Goal: Information Seeking & Learning: Learn about a topic

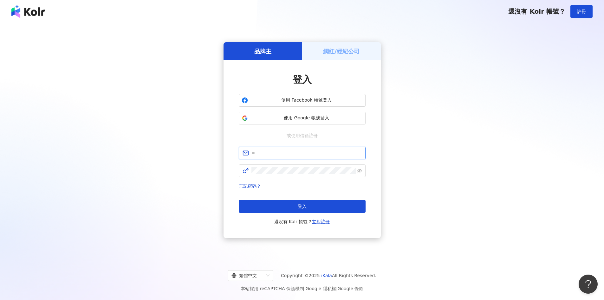
type input "**********"
click at [328, 205] on button "登入" at bounding box center [302, 206] width 127 height 13
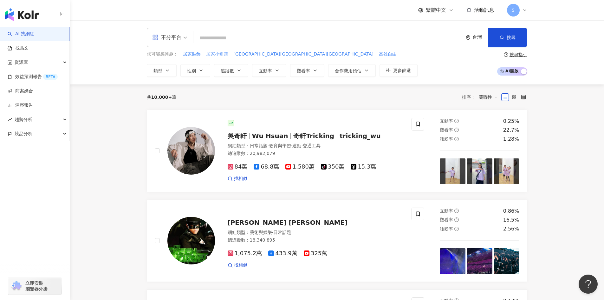
click at [216, 56] on span "居家小角落" at bounding box center [217, 54] width 22 height 6
type input "*****"
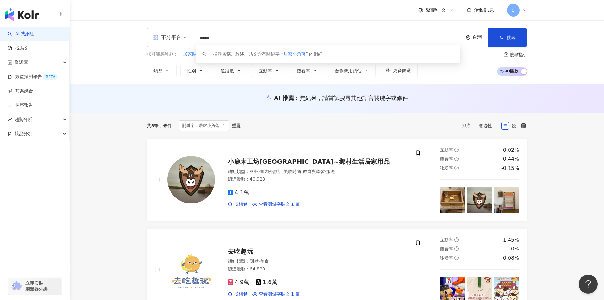
scroll to position [0, 0]
drag, startPoint x: 237, startPoint y: 41, endPoint x: 194, endPoint y: 45, distance: 43.7
click at [194, 45] on div "不分平台 ***** 台灣 搜尋 keyword 搜尋名稱、敘述、貼文含有關鍵字 “ 居家小角落 ” 的網紅" at bounding box center [337, 37] width 380 height 19
type input "*"
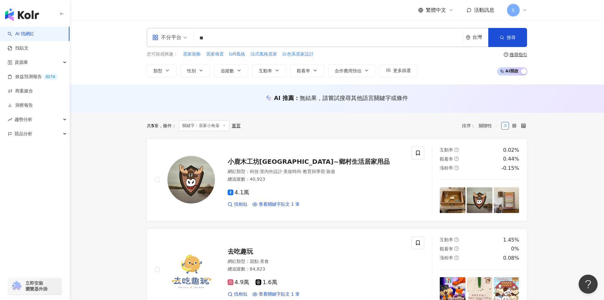
type input "**"
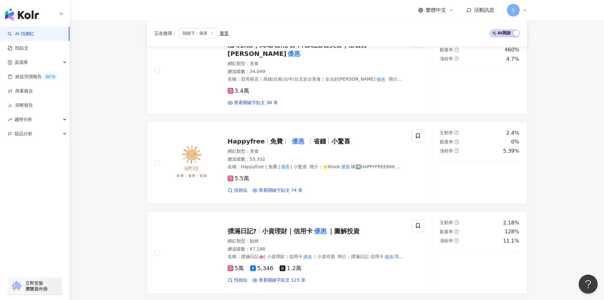
scroll to position [793, 0]
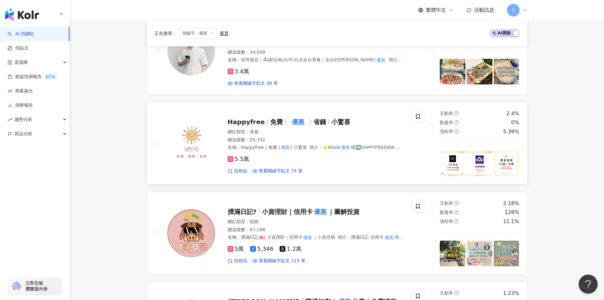
click at [304, 117] on mark "優惠" at bounding box center [297, 122] width 15 height 10
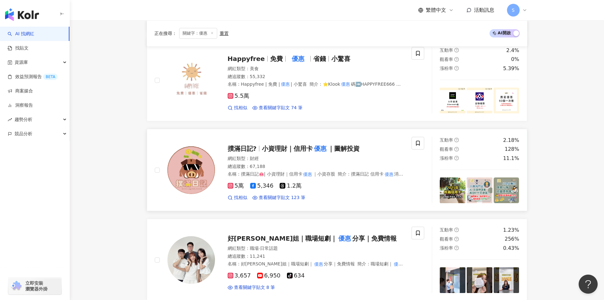
scroll to position [856, 0]
click at [289, 144] on span "小資理財｜信用卡" at bounding box center [287, 148] width 51 height 8
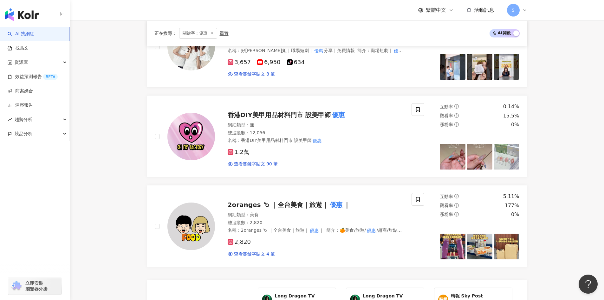
scroll to position [1078, 0]
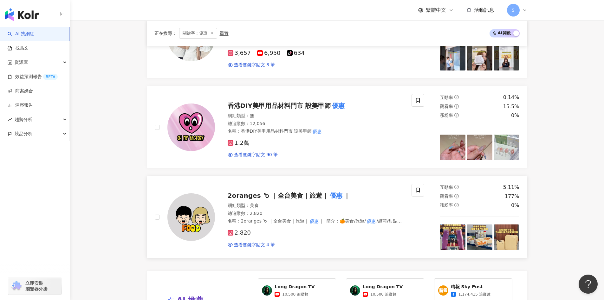
click at [321, 194] on span "2oranges 𐂴 ｜全台美食｜旅遊｜" at bounding box center [278, 196] width 101 height 8
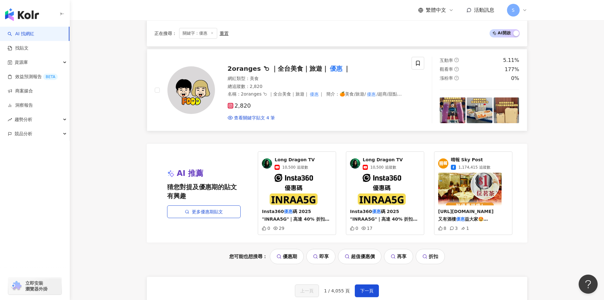
scroll to position [1300, 0]
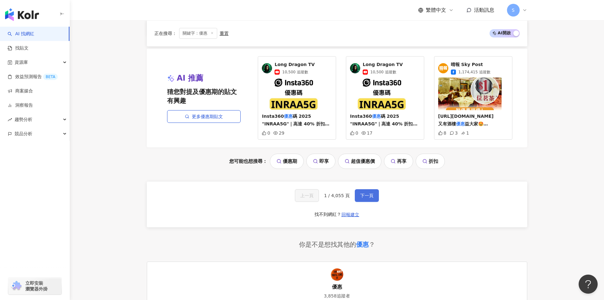
click at [367, 197] on button "下一頁" at bounding box center [367, 195] width 24 height 13
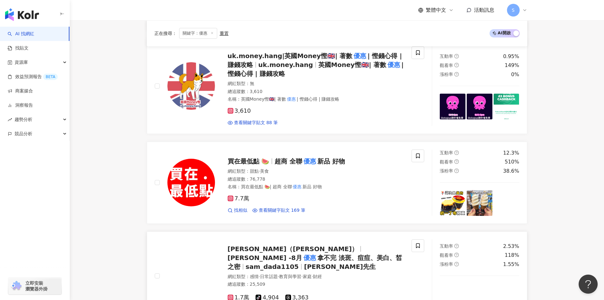
scroll to position [372, 0]
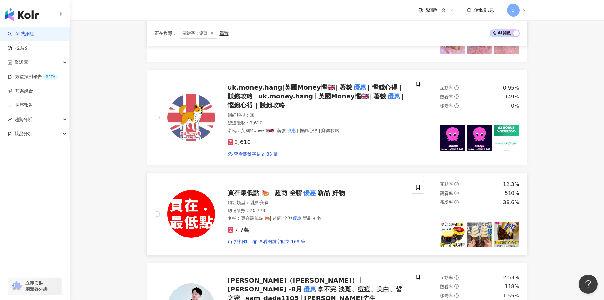
click at [324, 192] on span "新品 好物" at bounding box center [331, 193] width 28 height 8
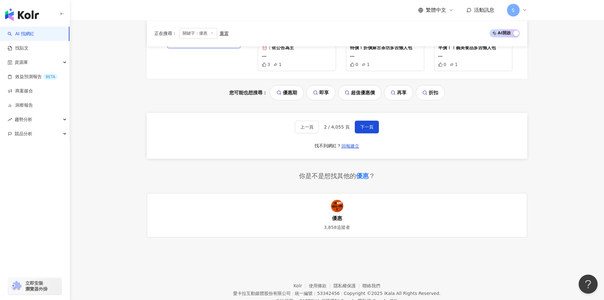
scroll to position [1411, 0]
click at [374, 120] on button "下一頁" at bounding box center [367, 126] width 24 height 13
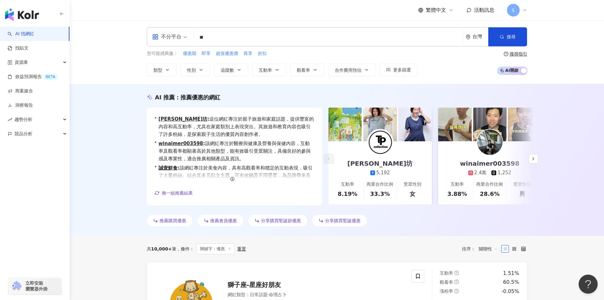
scroll to position [0, 0]
click at [224, 75] on button "追蹤數" at bounding box center [231, 70] width 34 height 13
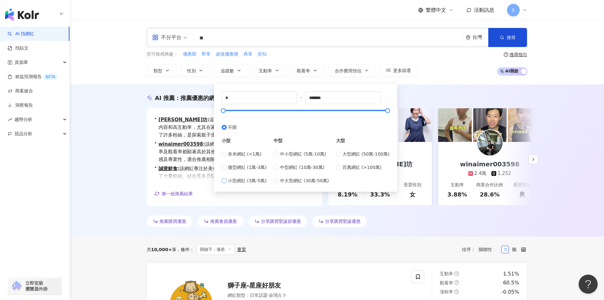
click at [242, 179] on span "小型網紅 (3萬-5萬)" at bounding box center [247, 180] width 39 height 7
type input "*****"
click at [503, 30] on button "搜尋" at bounding box center [507, 37] width 39 height 19
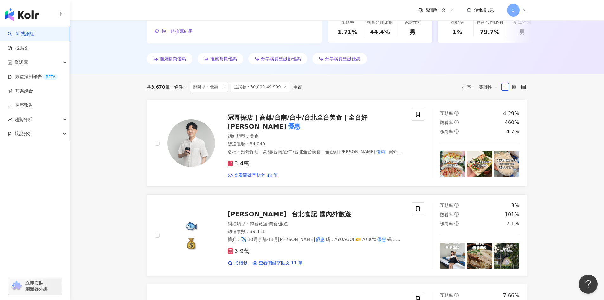
scroll to position [226, 0]
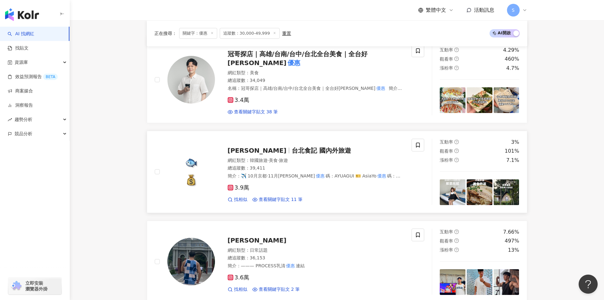
click at [292, 146] on span "台北食記 國內外旅遊" at bounding box center [321, 150] width 59 height 8
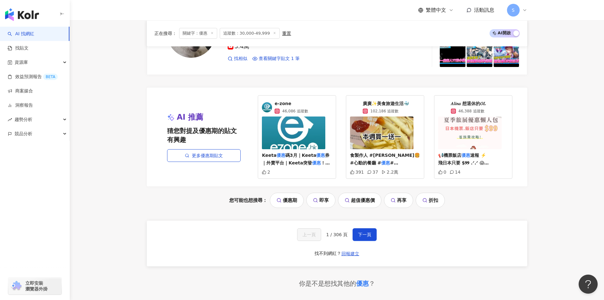
scroll to position [1272, 0]
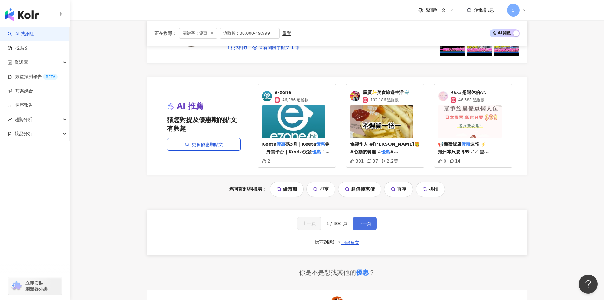
click at [360, 221] on span "下一頁" at bounding box center [364, 223] width 13 height 5
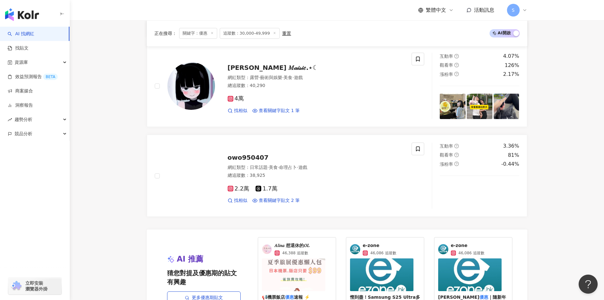
scroll to position [1082, 0]
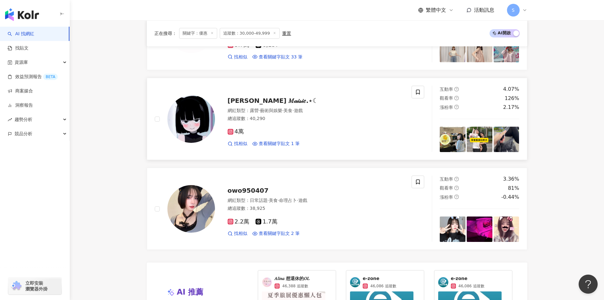
click at [249, 101] on span "瑪茜 𝑀𝒶𝒾𝓈𝒾𝑒.⋆☾" at bounding box center [273, 101] width 91 height 8
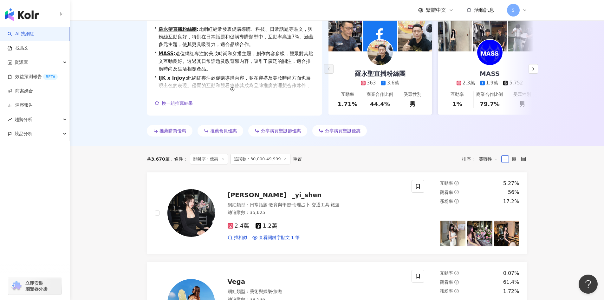
scroll to position [0, 0]
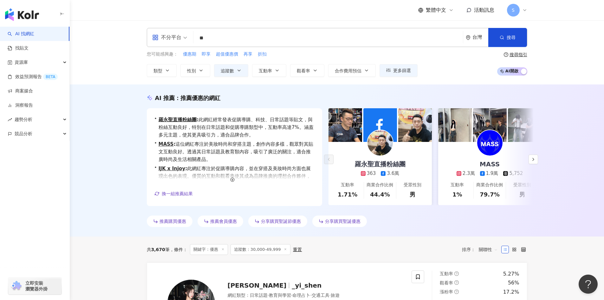
click at [201, 38] on input "**" at bounding box center [328, 38] width 264 height 12
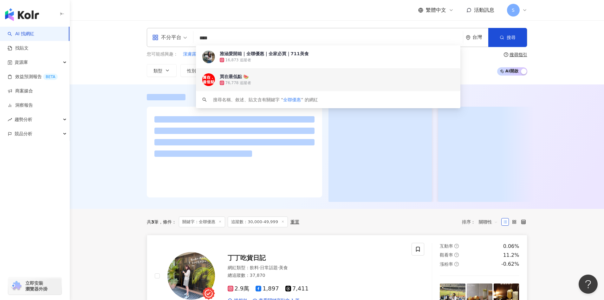
type input "****"
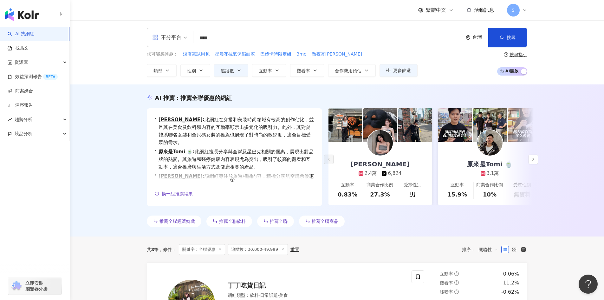
click at [111, 176] on div "AI 推薦 ： 推薦全聯優惠的網紅 • 小孟 : 此網紅在穿搭和美妝時尚領域有較高的創作佔比，並且其在美食及飲料類內容的互動率顯示出多元化的吸引力。此外，其對…" at bounding box center [337, 160] width 534 height 152
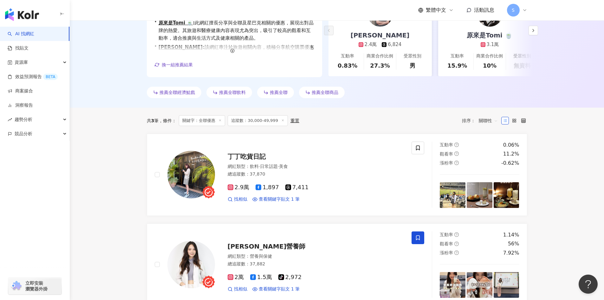
scroll to position [159, 0]
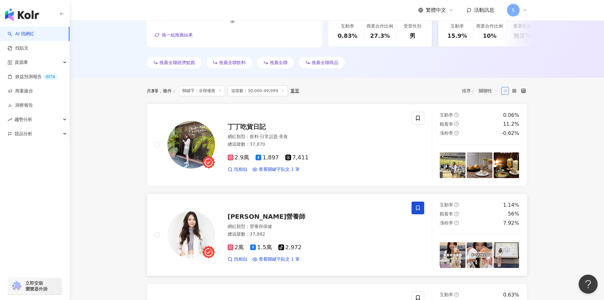
click at [241, 217] on span "Gina營養師" at bounding box center [267, 216] width 78 height 8
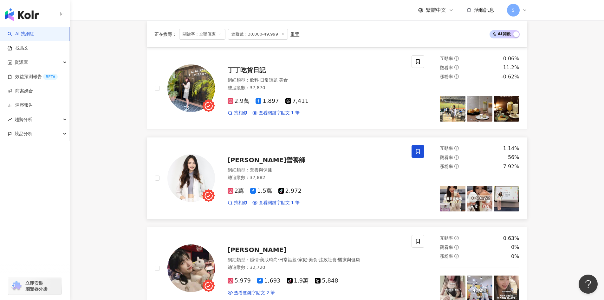
scroll to position [285, 0]
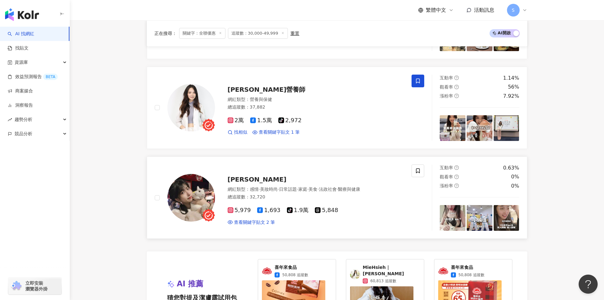
click at [231, 177] on span "雨隼" at bounding box center [257, 179] width 59 height 8
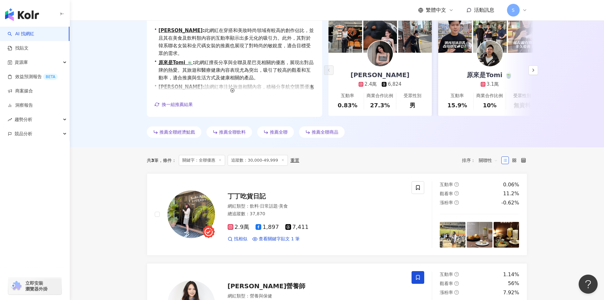
scroll to position [0, 0]
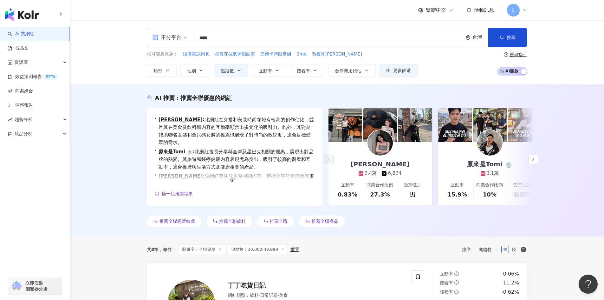
click at [234, 63] on div "您可能感興趣： 潔膚露試用包 星晨花抗氧保濕面膜 巴黎卡詩限定組 3me 熬夜亮顏精華 類型 性別 追蹤數 互動率 觀看率 合作費用預估 更多篩選 *****…" at bounding box center [282, 64] width 271 height 26
click at [234, 68] on span "追蹤數" at bounding box center [227, 70] width 13 height 5
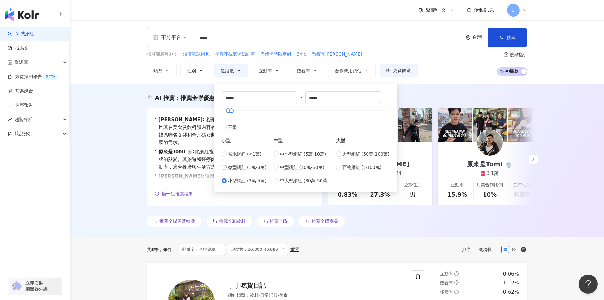
click at [241, 164] on span "微型網紅 (1萬-3萬)" at bounding box center [247, 167] width 39 height 7
type input "*****"
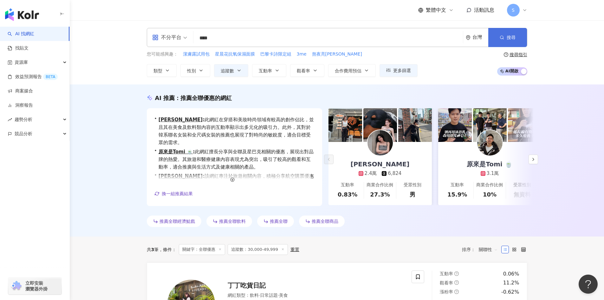
click at [505, 34] on button "搜尋" at bounding box center [507, 37] width 39 height 19
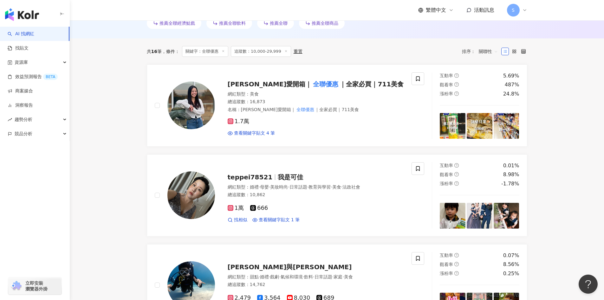
scroll to position [202, 0]
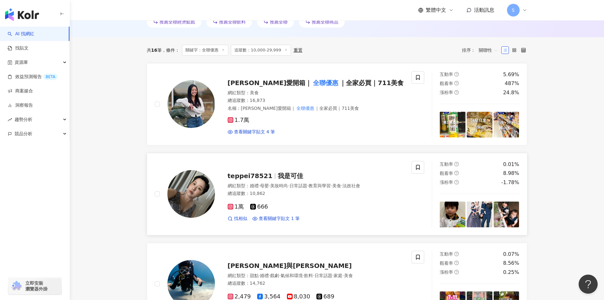
click at [271, 179] on span "teppei78521" at bounding box center [253, 176] width 50 height 8
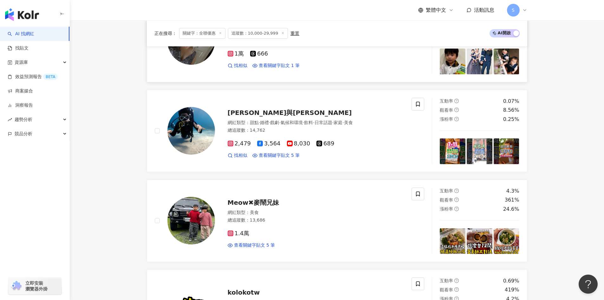
scroll to position [360, 0]
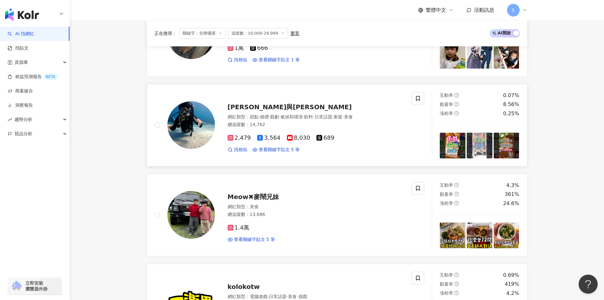
click at [244, 109] on span "蔡劭與尼莫" at bounding box center [290, 107] width 124 height 8
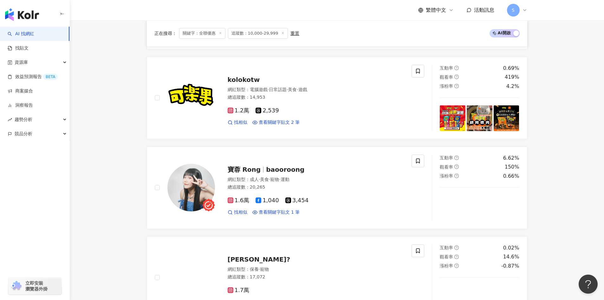
scroll to position [582, 0]
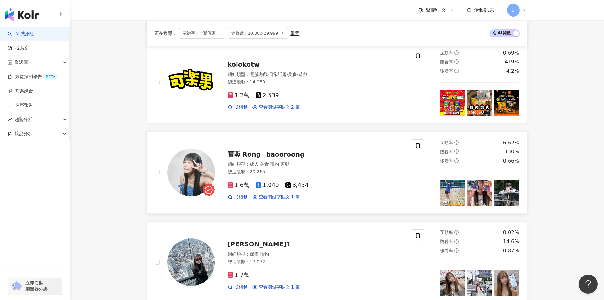
click at [271, 158] on span "baooroong" at bounding box center [285, 154] width 38 height 8
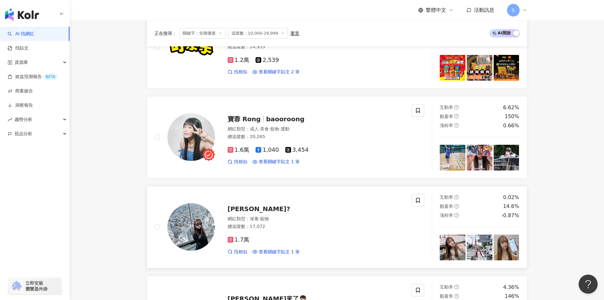
scroll to position [677, 0]
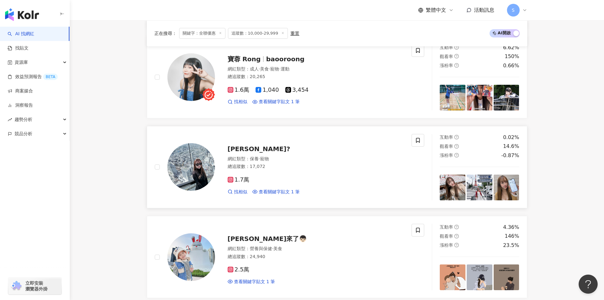
click at [229, 147] on div "瑜? 網紅類型 ： 保養 · 寵物 總追蹤數 ： 17,072 1.7萬 找相似 查看關鍵字貼文 1 筆" at bounding box center [309, 166] width 189 height 55
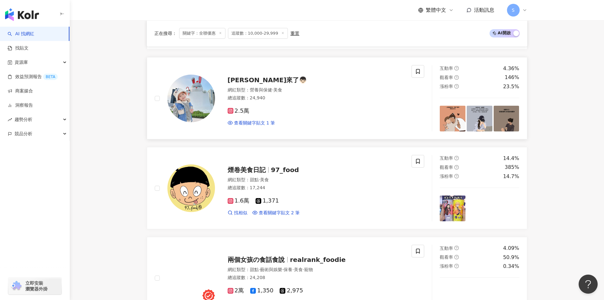
scroll to position [868, 0]
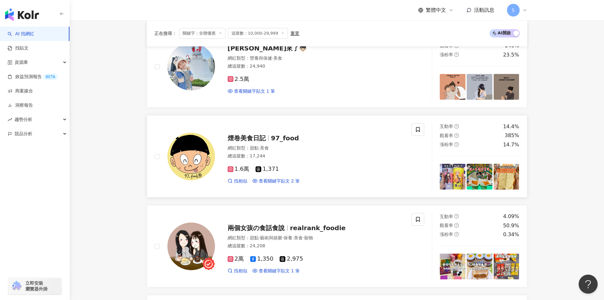
click at [279, 141] on span "97_food" at bounding box center [285, 138] width 28 height 8
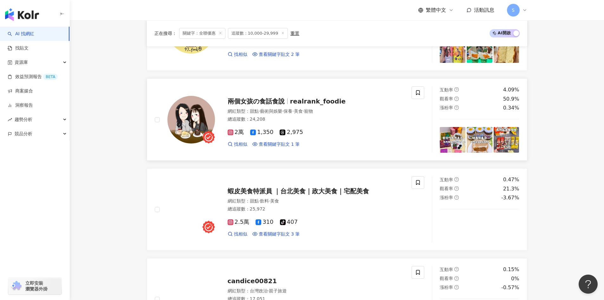
scroll to position [994, 0]
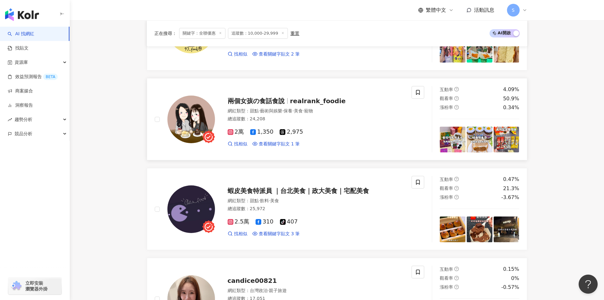
click at [300, 105] on span "realrank_foodie" at bounding box center [318, 101] width 56 height 8
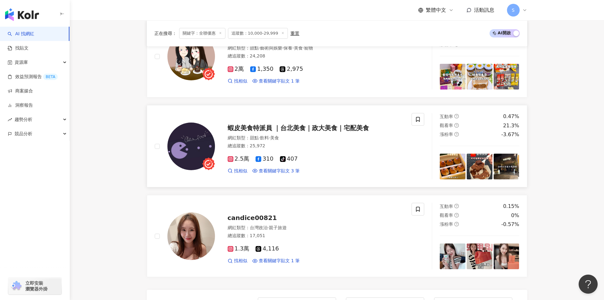
scroll to position [1058, 0]
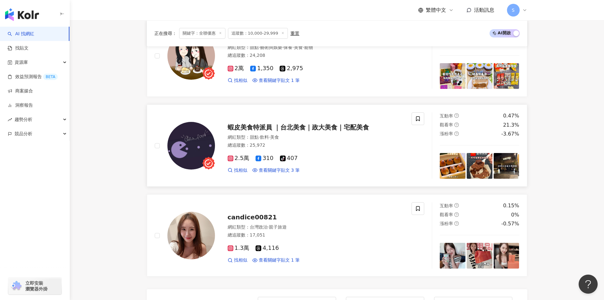
click at [347, 128] on span "蝦皮美食特派員 ｜台北美食｜政大美食｜宅配美食" at bounding box center [299, 127] width 142 height 8
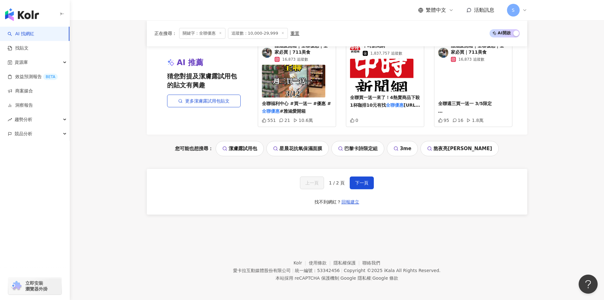
scroll to position [1323, 0]
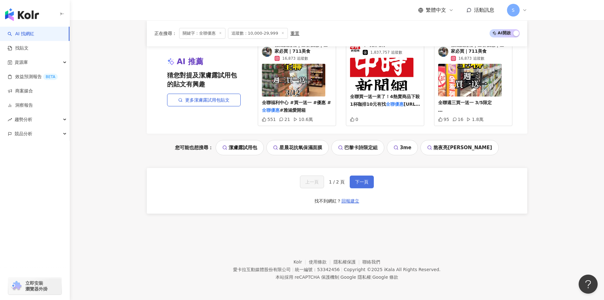
click at [370, 185] on button "下一頁" at bounding box center [362, 181] width 24 height 13
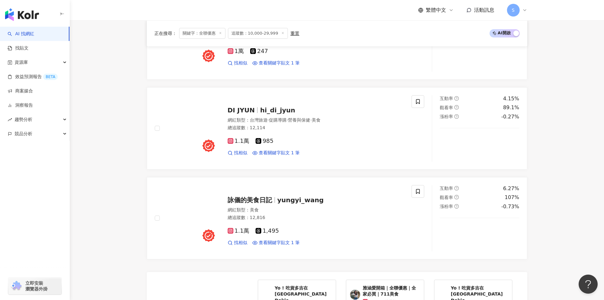
scroll to position [351, 0]
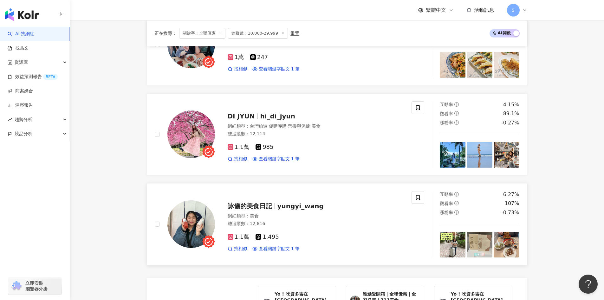
click at [329, 217] on div "詠儀的美食日記 yungyi_wang 網紅類型 ： 美食 總追蹤數 ： 12,816 1.1萬 1,495 找相似 查看關鍵字貼文 1 筆" at bounding box center [309, 223] width 189 height 55
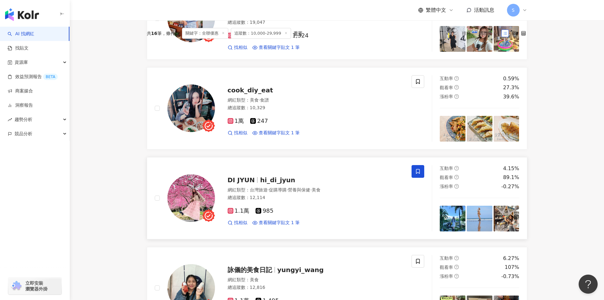
scroll to position [288, 0]
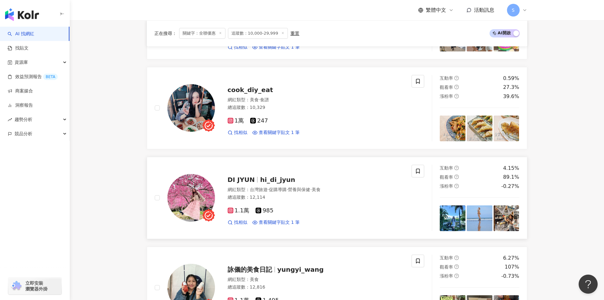
click at [255, 183] on span "DI JYUN" at bounding box center [244, 180] width 33 height 8
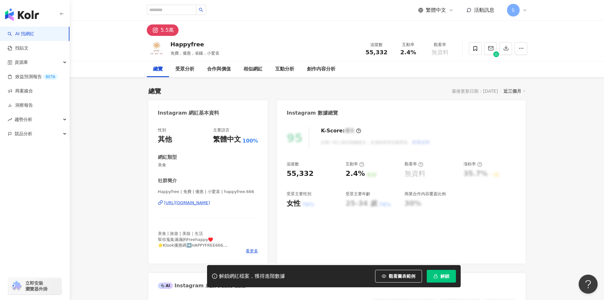
click at [210, 205] on div "https://www.instagram.com/happyfree.666/" at bounding box center [187, 203] width 46 height 6
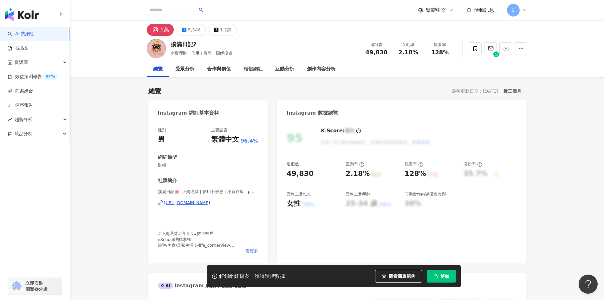
click at [210, 205] on div "https://www.instagram.com/piggy_bank20/" at bounding box center [187, 203] width 46 height 6
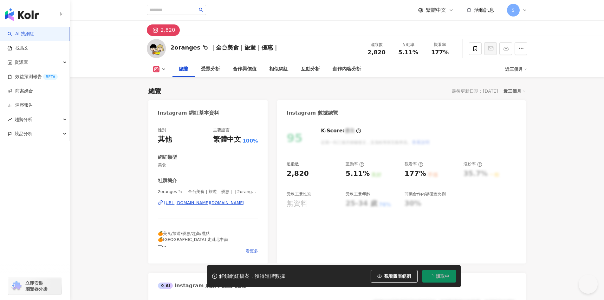
click at [231, 205] on div "https://www.instagram.com/2oranges.foodie/" at bounding box center [204, 203] width 80 height 6
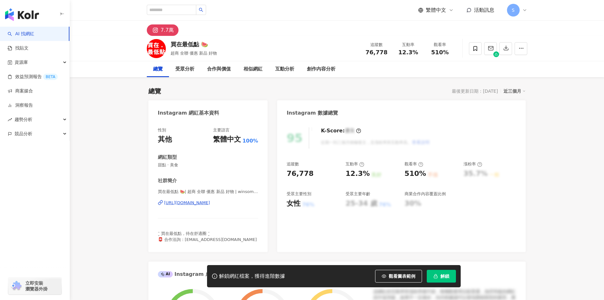
click at [210, 204] on div "https://www.instagram.com/winsomemoney.888/" at bounding box center [187, 203] width 46 height 6
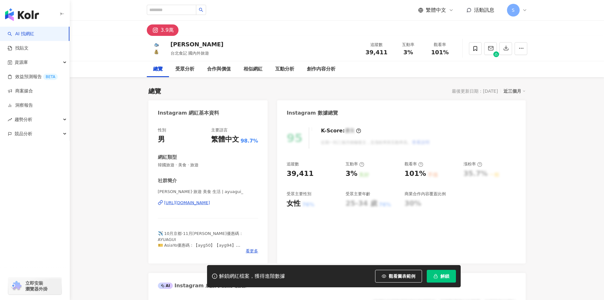
click at [210, 204] on div "[URL][DOMAIN_NAME]" at bounding box center [187, 203] width 46 height 6
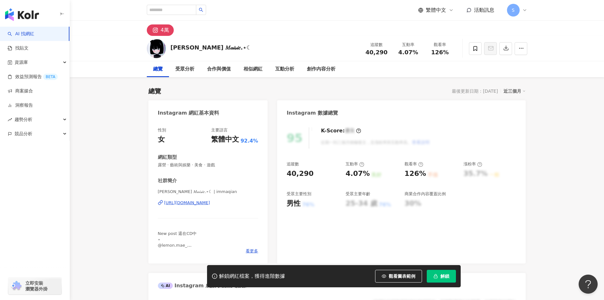
click at [210, 201] on div "[URL][DOMAIN_NAME]" at bounding box center [187, 203] width 46 height 6
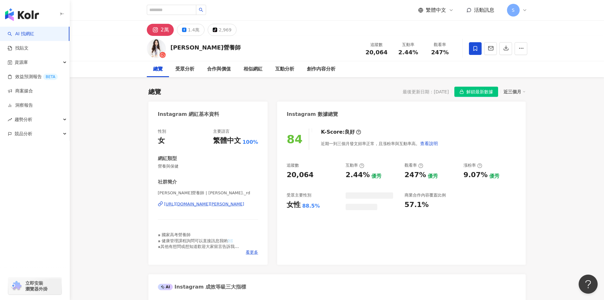
drag, startPoint x: 203, startPoint y: 212, endPoint x: 203, endPoint y: 204, distance: 8.9
click at [203, 204] on div "https://www.instagram.com/gina._rd/" at bounding box center [204, 204] width 80 height 6
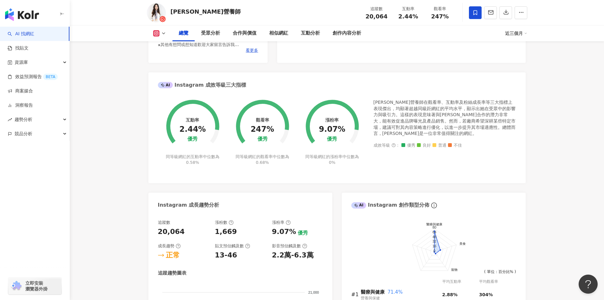
scroll to position [159, 0]
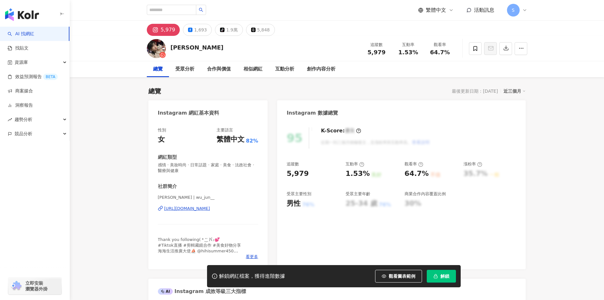
click at [210, 209] on div "https://www.instagram.com/wu_jun__/" at bounding box center [187, 208] width 46 height 6
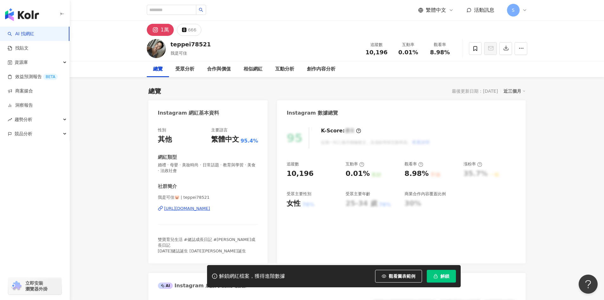
click at [210, 211] on div "[URL][DOMAIN_NAME]" at bounding box center [187, 208] width 46 height 6
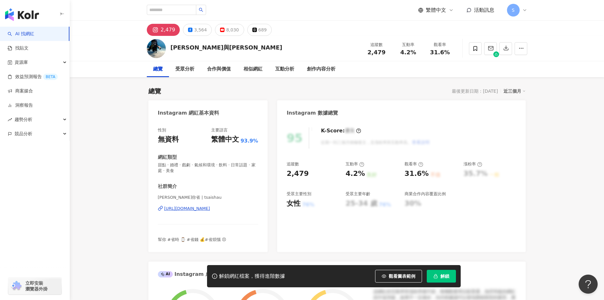
drag, startPoint x: 210, startPoint y: 217, endPoint x: 216, endPoint y: 211, distance: 8.7
click at [210, 211] on div "https://www.instagram.com/tsaishau/" at bounding box center [187, 208] width 46 height 6
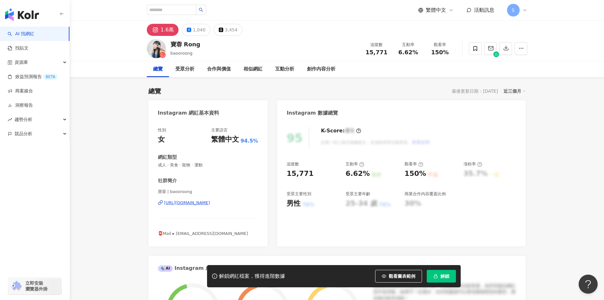
click at [210, 202] on div "https://www.instagram.com/baooroong/" at bounding box center [187, 203] width 46 height 6
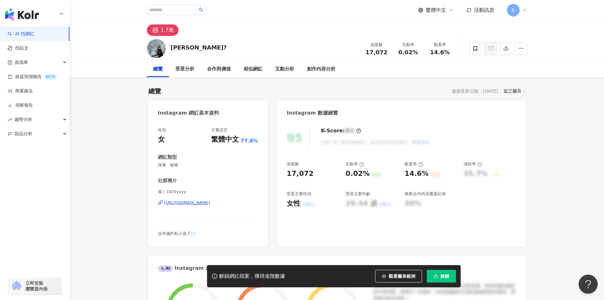
click at [210, 202] on div "https://www.instagram.com/1025yyyy/" at bounding box center [187, 203] width 46 height 6
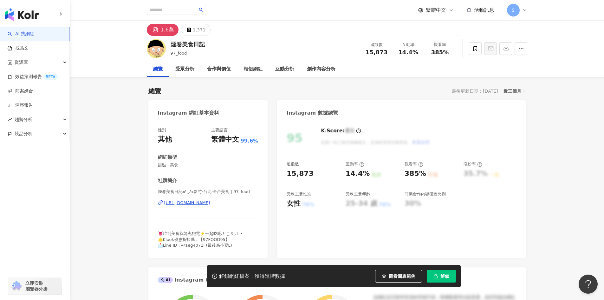
click at [203, 202] on div "https://www.instagram.com/97_food/" at bounding box center [187, 203] width 46 height 6
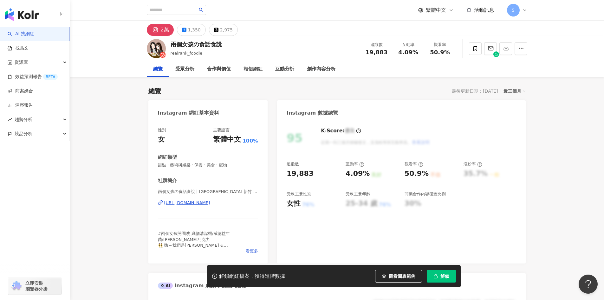
click at [210, 203] on div "[URL][DOMAIN_NAME]" at bounding box center [187, 203] width 46 height 6
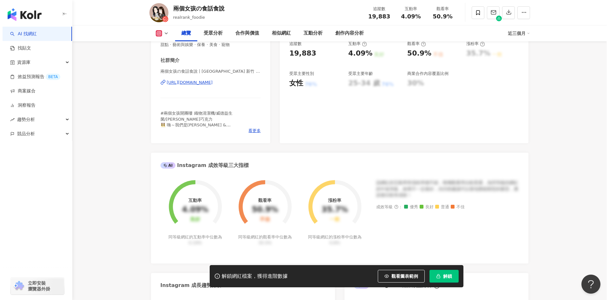
scroll to position [127, 0]
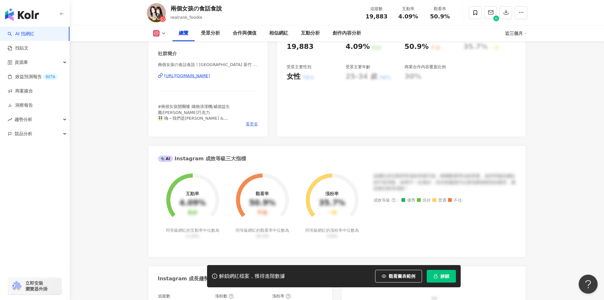
click at [253, 126] on span "看更多" at bounding box center [252, 124] width 12 height 6
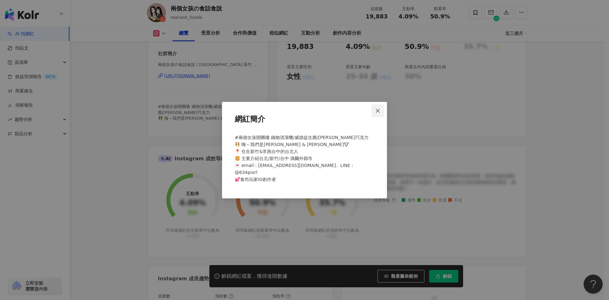
click at [381, 113] on span "Close" at bounding box center [377, 110] width 13 height 5
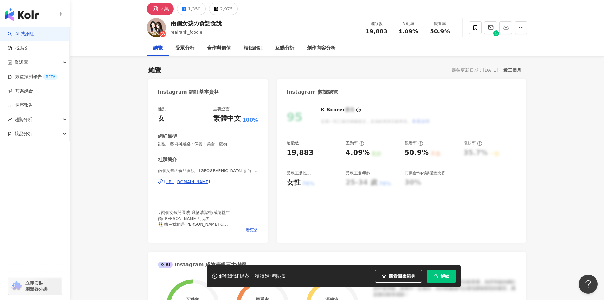
scroll to position [0, 0]
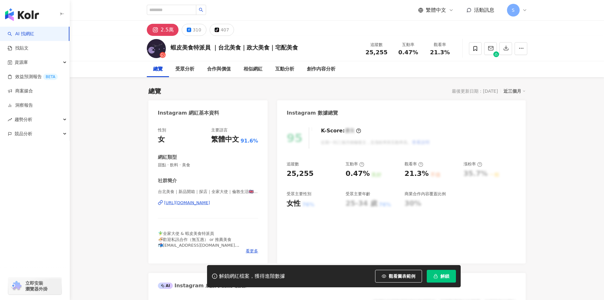
click at [210, 202] on div "https://www.instagram.com/cala_food/" at bounding box center [187, 203] width 46 height 6
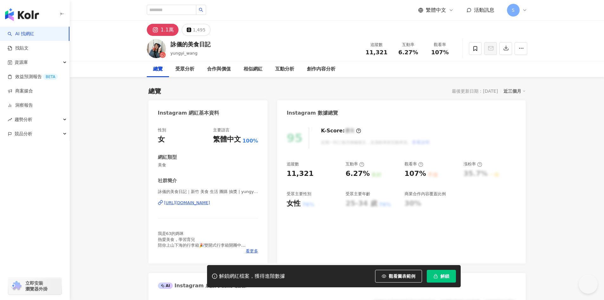
click at [210, 202] on div "https://www.instagram.com/yungyi_wang/" at bounding box center [187, 203] width 46 height 6
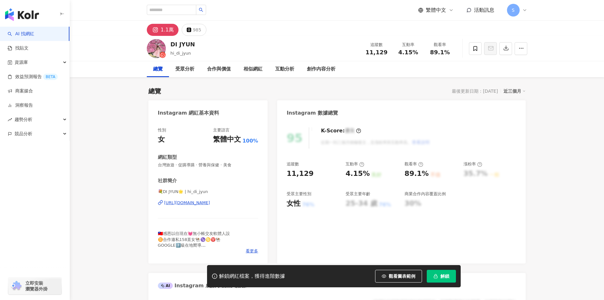
click at [210, 205] on div "https://www.instagram.com/hi_di_jyun/" at bounding box center [187, 203] width 46 height 6
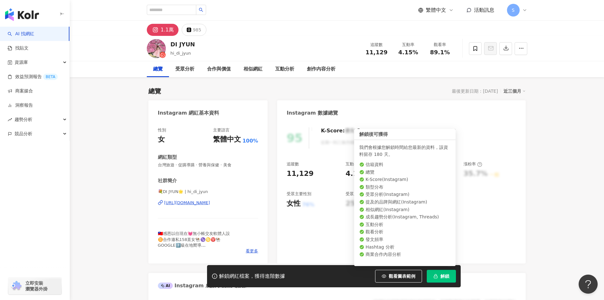
click at [446, 274] on span "解鎖" at bounding box center [444, 275] width 9 height 5
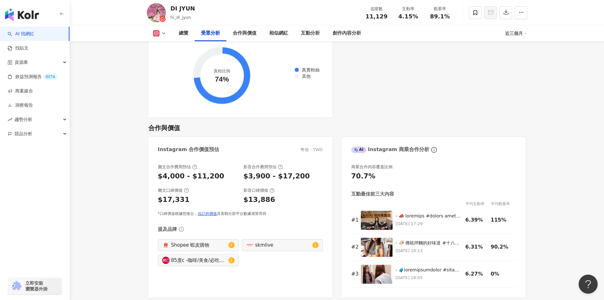
scroll to position [824, 0]
